Goal: Information Seeking & Learning: Understand process/instructions

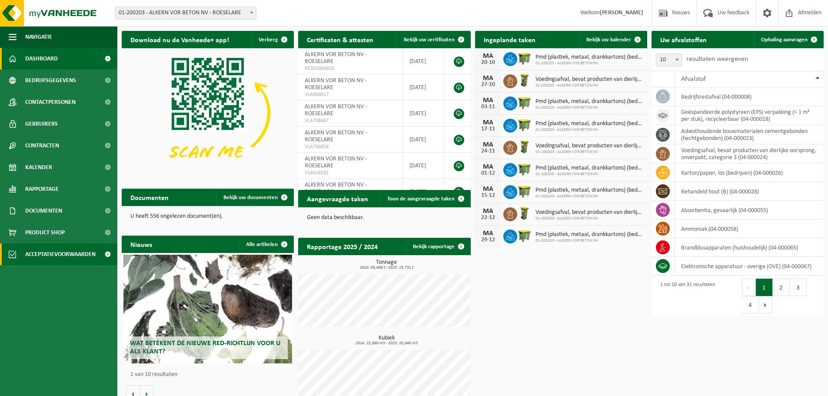
click at [80, 253] on span "Acceptatievoorwaarden" at bounding box center [60, 254] width 70 height 22
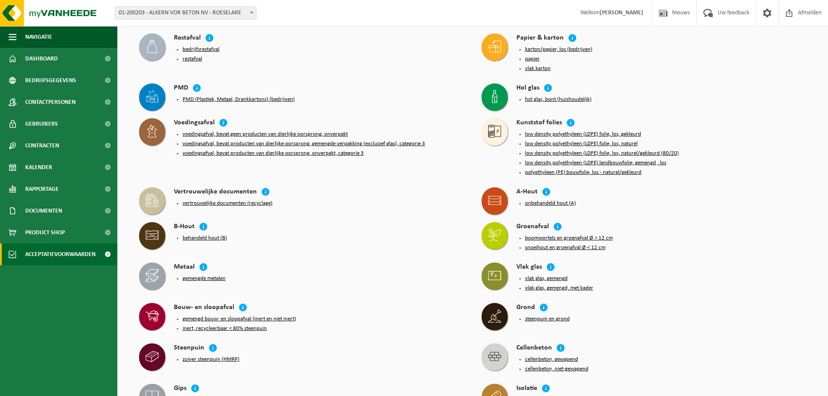
scroll to position [565, 0]
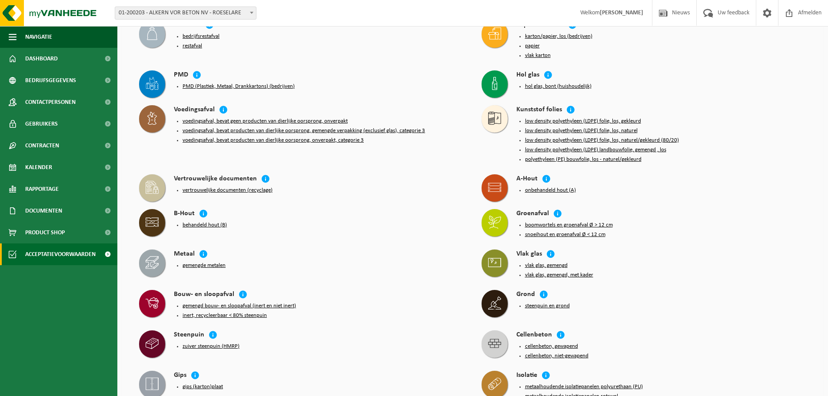
click at [541, 187] on button "onbehandeld hout (A)" at bounding box center [550, 190] width 51 height 7
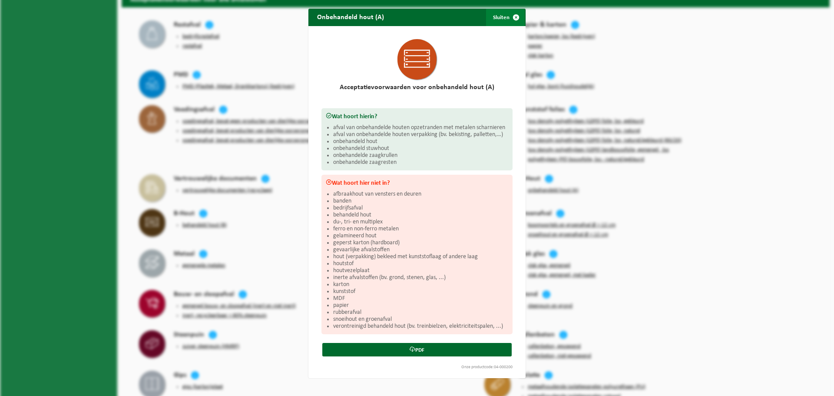
click at [516, 17] on span "button" at bounding box center [516, 17] width 17 height 17
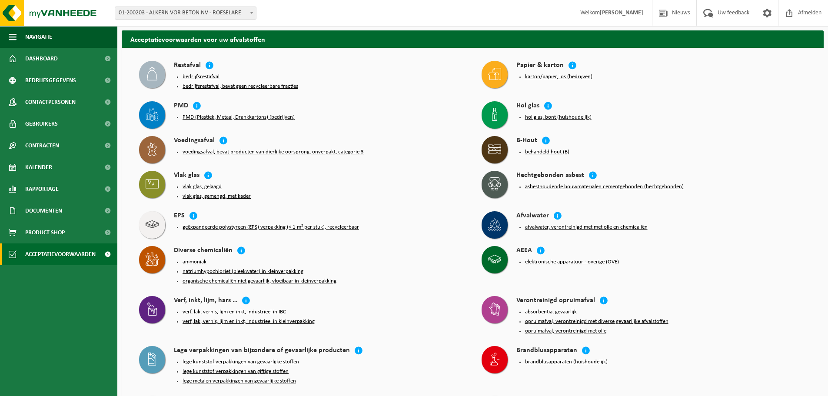
scroll to position [0, 0]
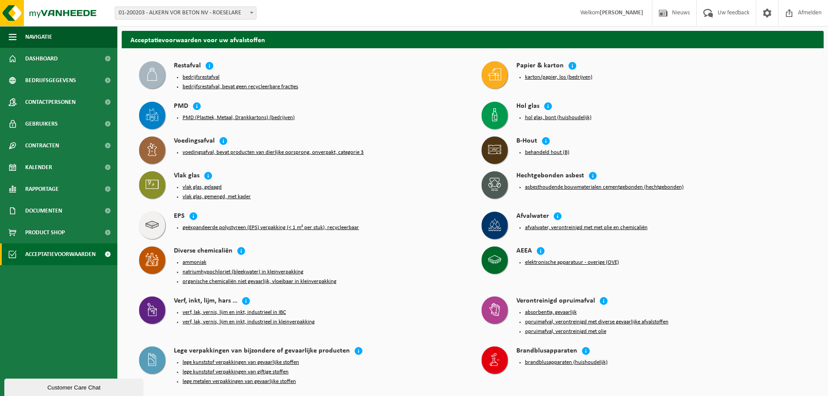
click at [196, 77] on button "bedrijfsrestafval" at bounding box center [201, 77] width 37 height 7
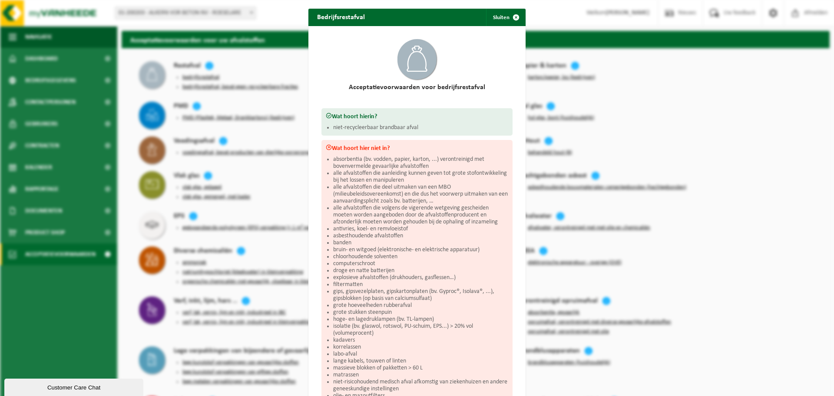
click at [667, 159] on div "Bedrijfsrestafval Sluiten Acceptatievoorwaarden voor bedrijfsrestafval Wat hoor…" at bounding box center [417, 198] width 834 height 396
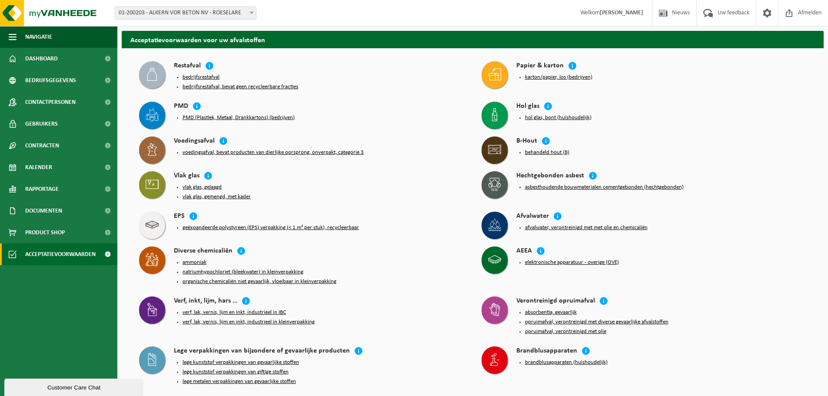
click at [232, 88] on button "bedrijfsrestafval, bevat geen recycleerbare fracties" at bounding box center [241, 86] width 116 height 7
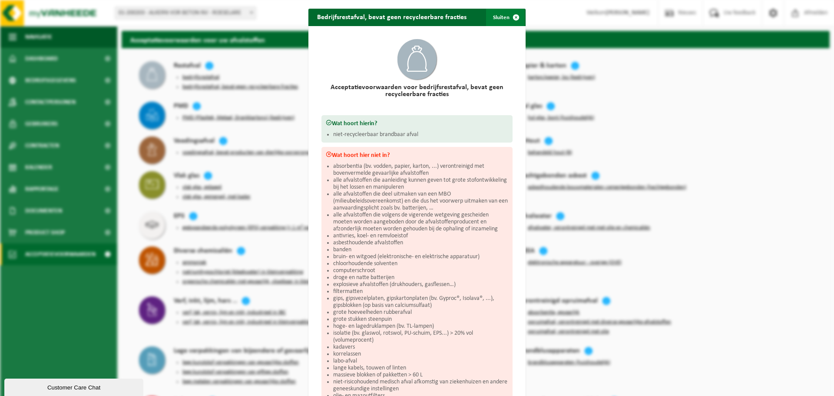
click at [511, 19] on span "button" at bounding box center [516, 17] width 17 height 17
